Goal: Information Seeking & Learning: Learn about a topic

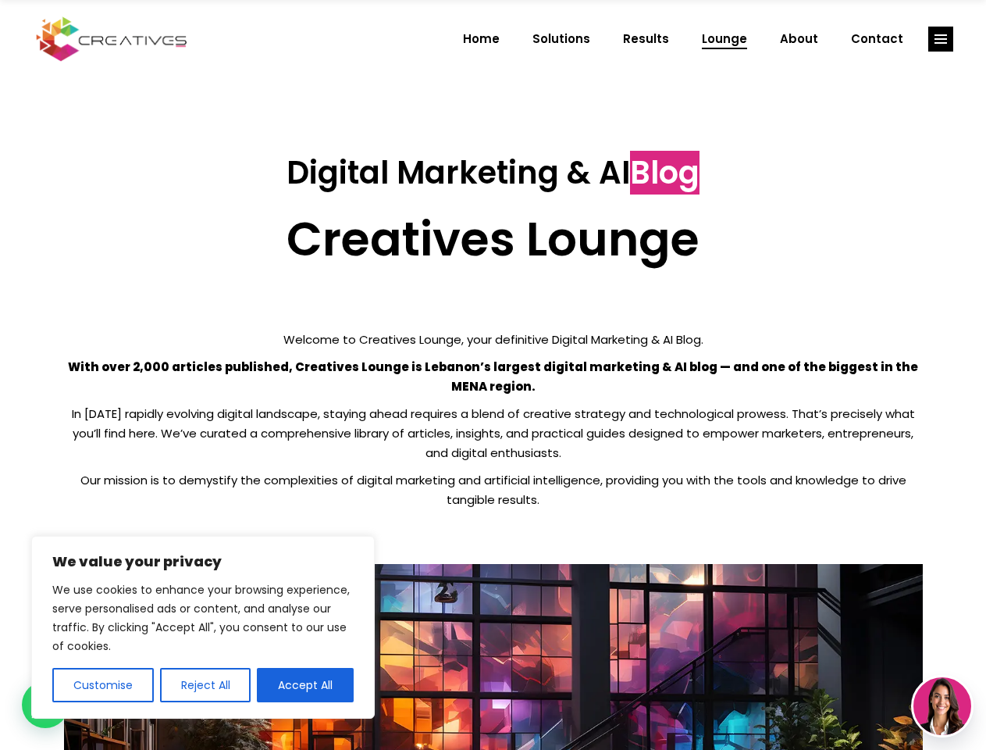
click at [493, 375] on p "With over 2,000 articles published, Creatives Lounge is Lebanon’s largest digit…" at bounding box center [493, 376] width 859 height 39
click at [102, 685] on button "Customise" at bounding box center [103, 685] width 102 height 34
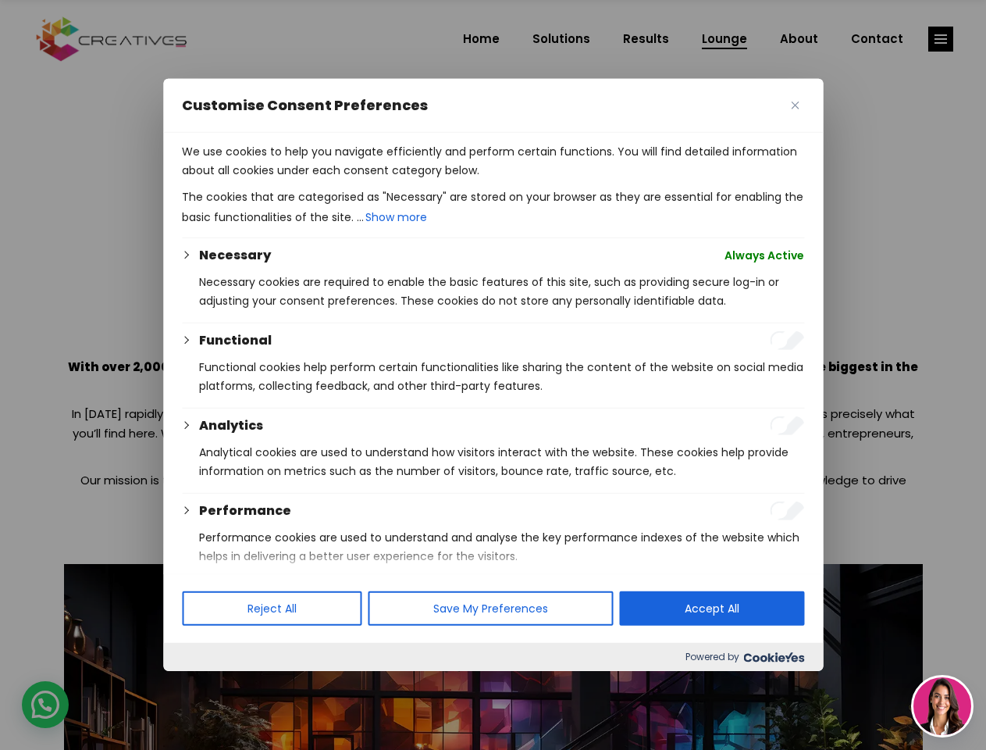
click at [205, 685] on div at bounding box center [493, 375] width 986 height 750
click at [305, 180] on p "We use cookies to help you navigate efficiently and perform certain functions. …" at bounding box center [493, 160] width 622 height 37
click at [941, 39] on div at bounding box center [493, 375] width 986 height 750
click at [943, 706] on img at bounding box center [943, 706] width 58 height 58
